Goal: Task Accomplishment & Management: Complete application form

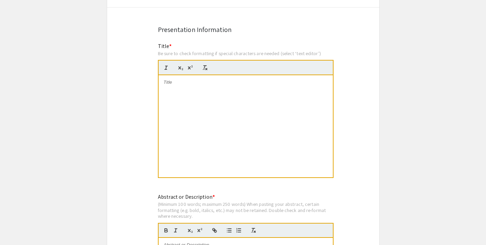
scroll to position [490, 0]
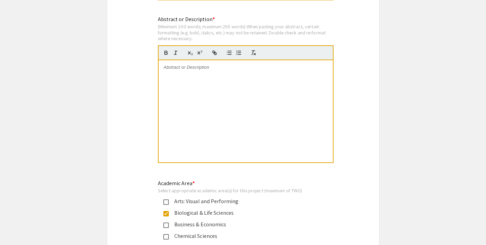
scroll to position [802, 0]
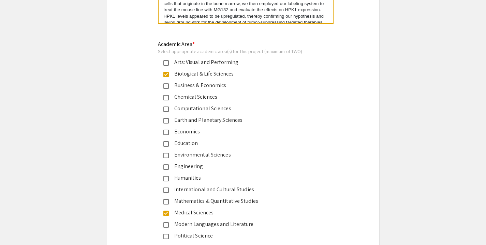
scroll to position [8, 0]
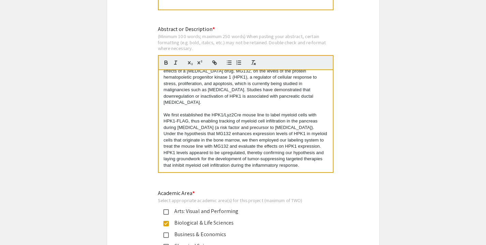
scroll to position [0, 0]
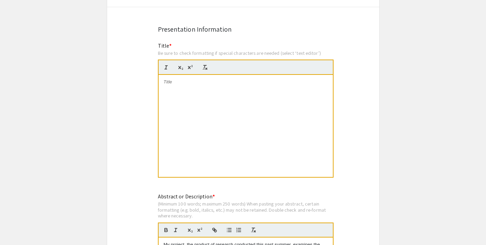
scroll to position [468, 0]
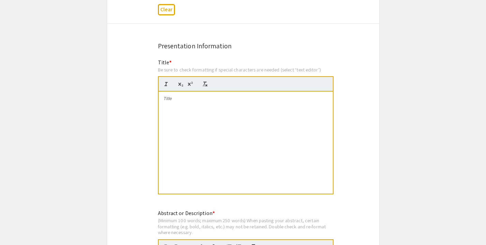
click at [217, 153] on div at bounding box center [246, 143] width 174 height 102
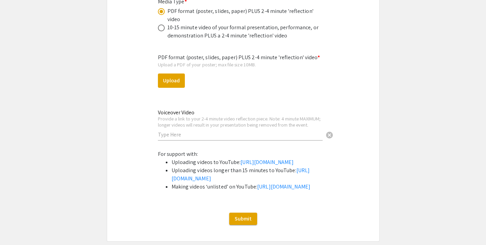
scroll to position [1970, 0]
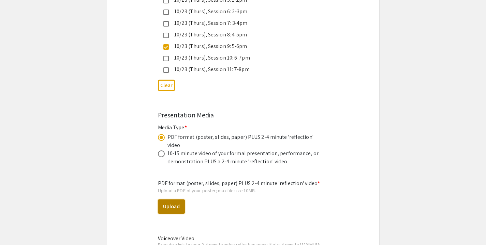
click at [169, 200] on button "Upload" at bounding box center [171, 207] width 27 height 14
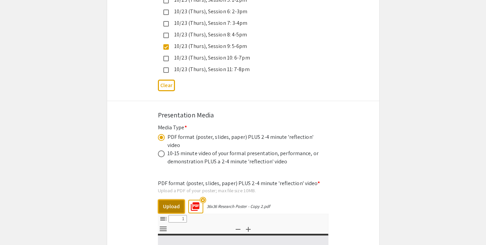
select select "custom"
type input "0"
select select "custom"
type input "1"
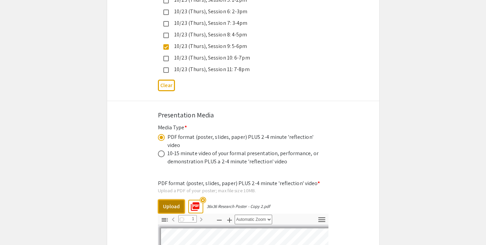
select select "auto"
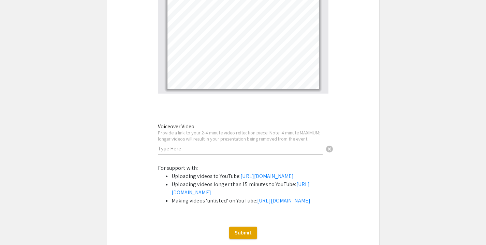
scroll to position [2188, 0]
